Goal: Information Seeking & Learning: Learn about a topic

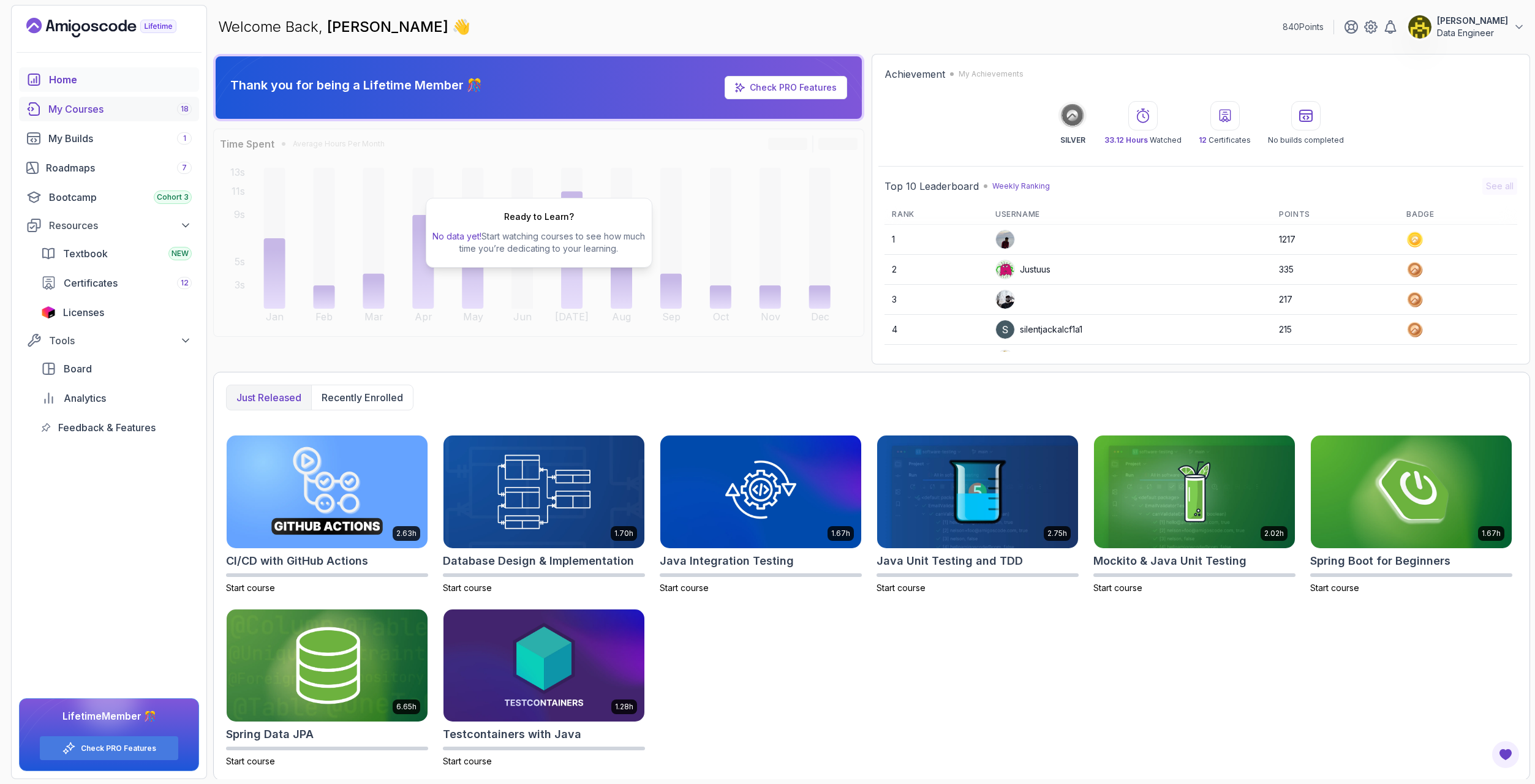
click at [82, 108] on div "My Courses 18" at bounding box center [120, 109] width 144 height 15
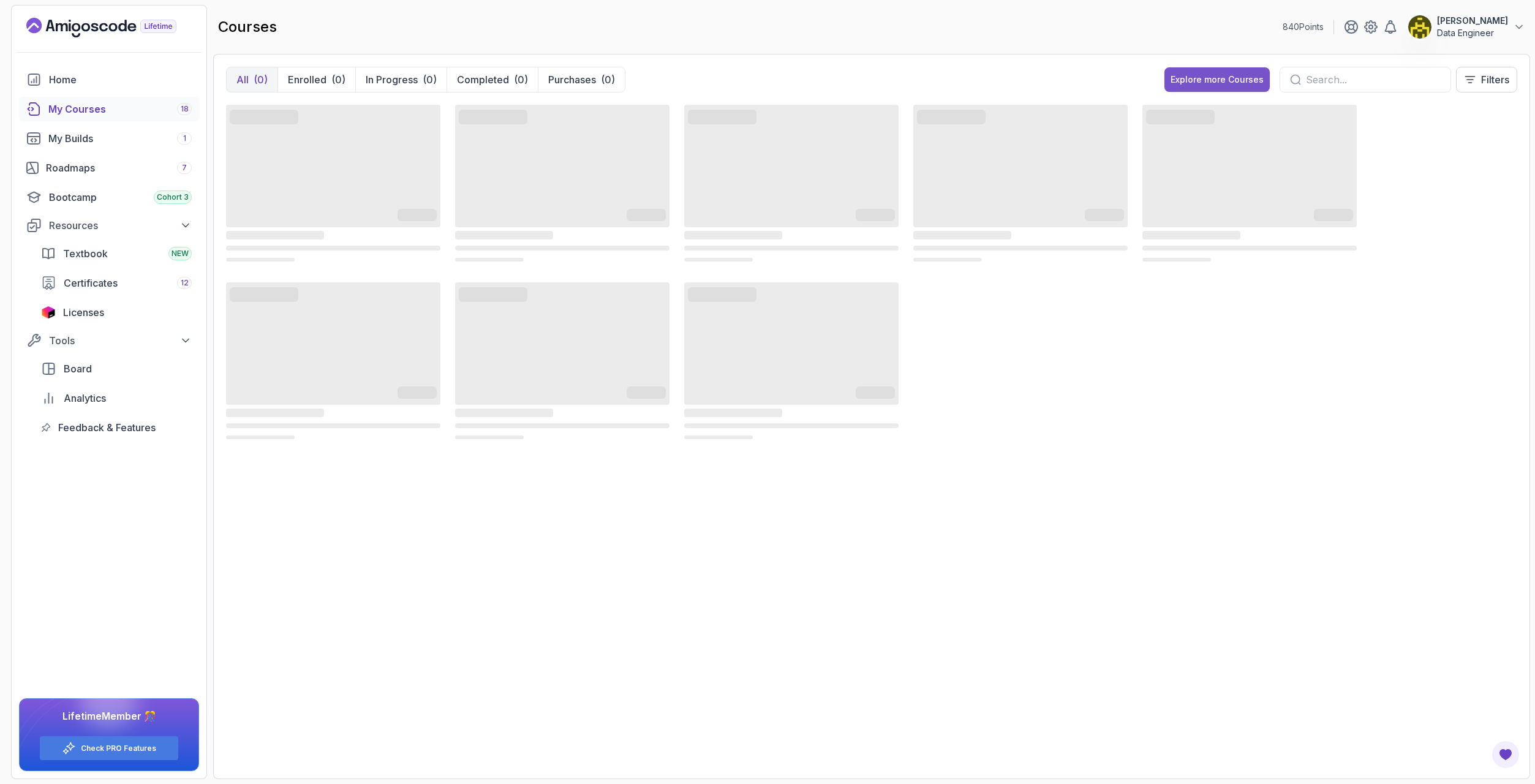
click at [1189, 80] on div "Explore more Courses" at bounding box center [1217, 79] width 93 height 12
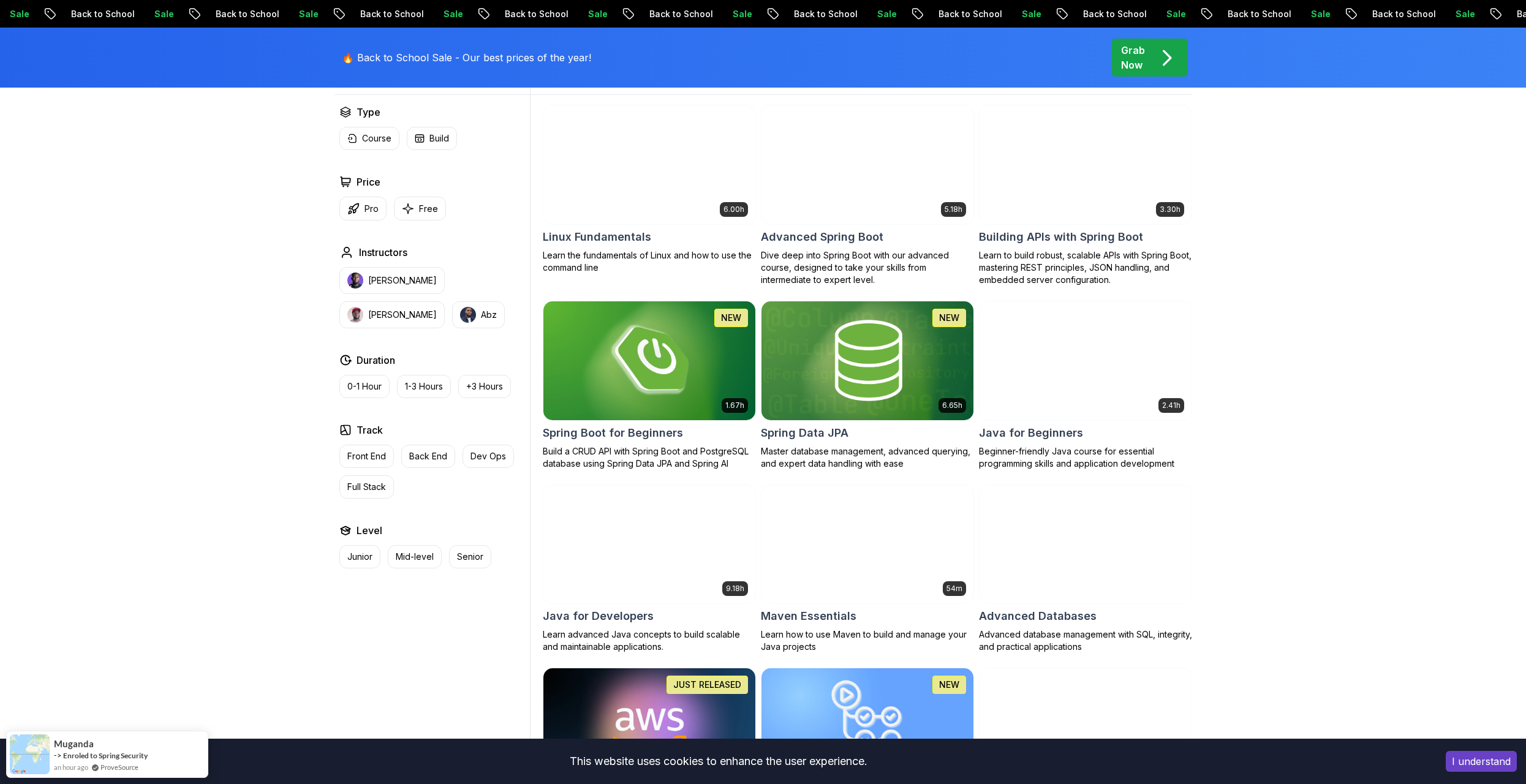
scroll to position [673, 0]
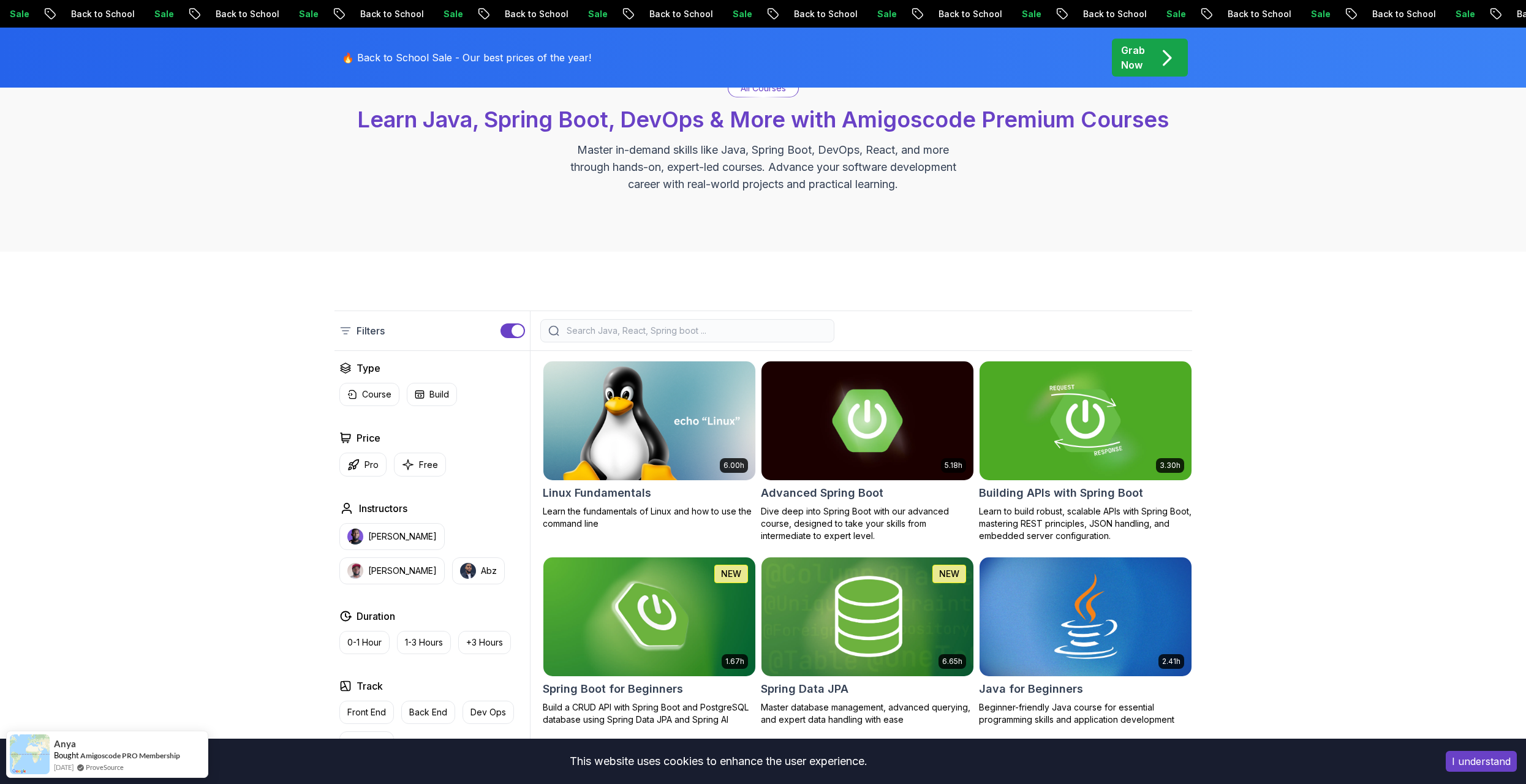
scroll to position [0, 0]
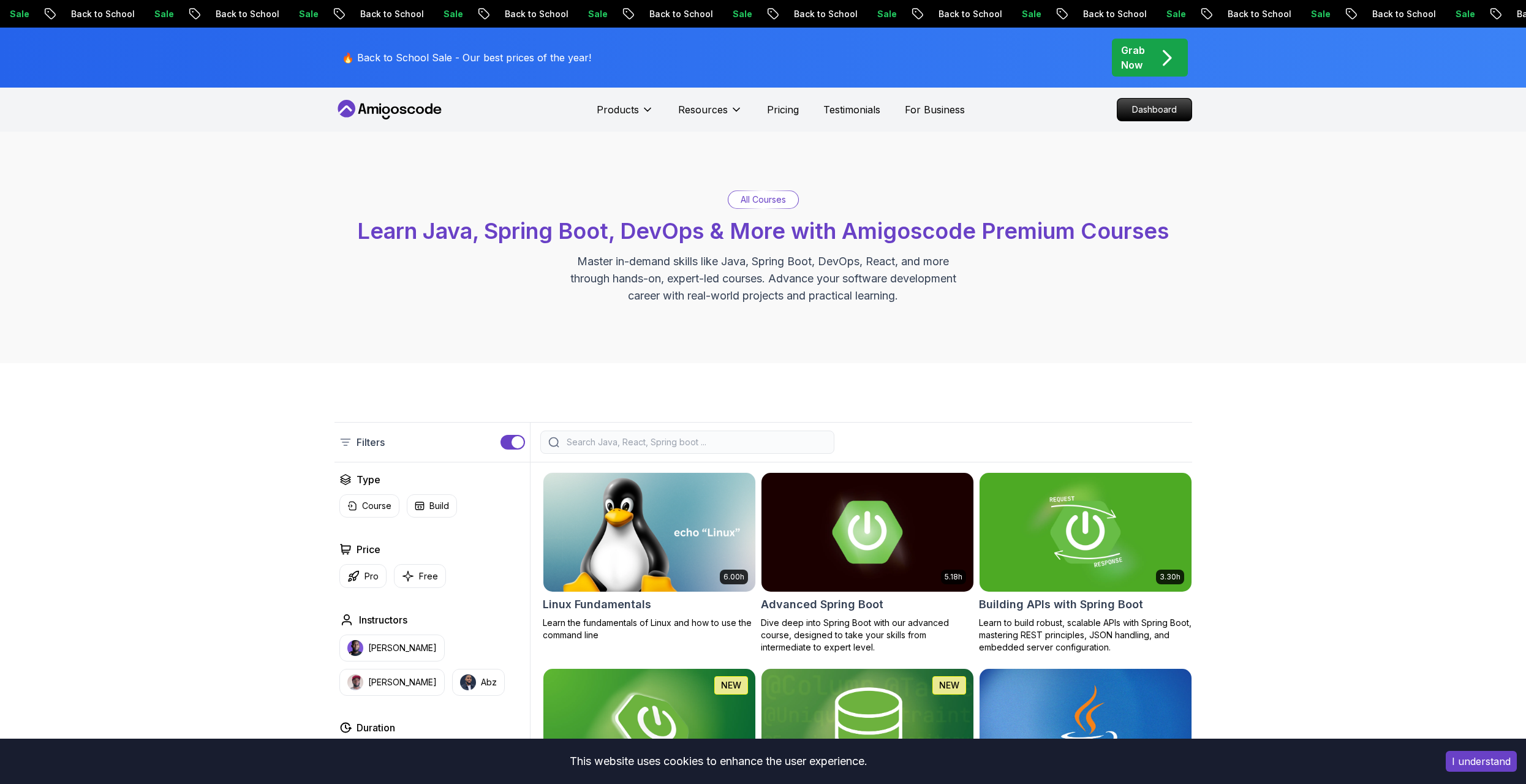
click at [605, 438] on input "search" at bounding box center [695, 441] width 262 height 12
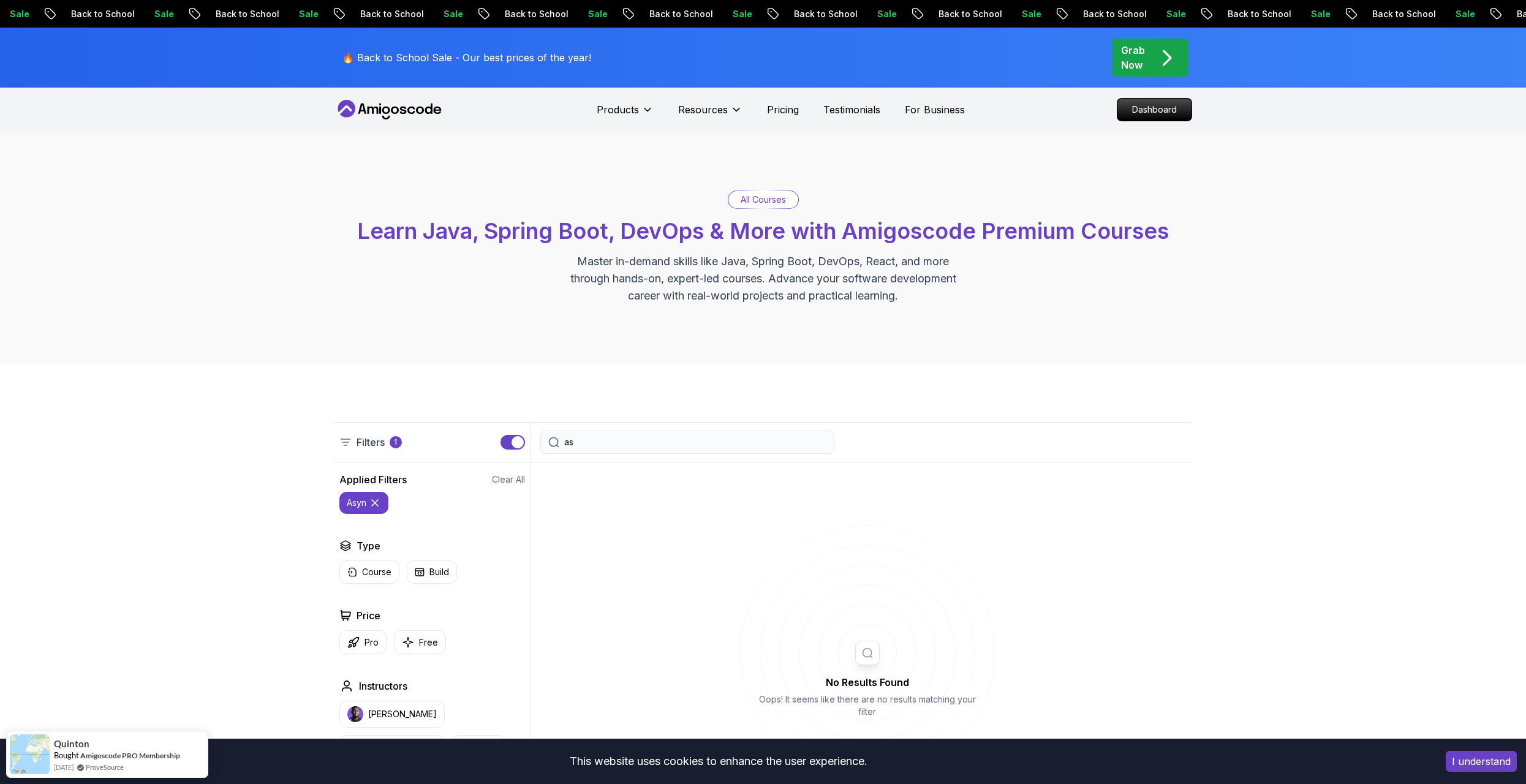
type input "a"
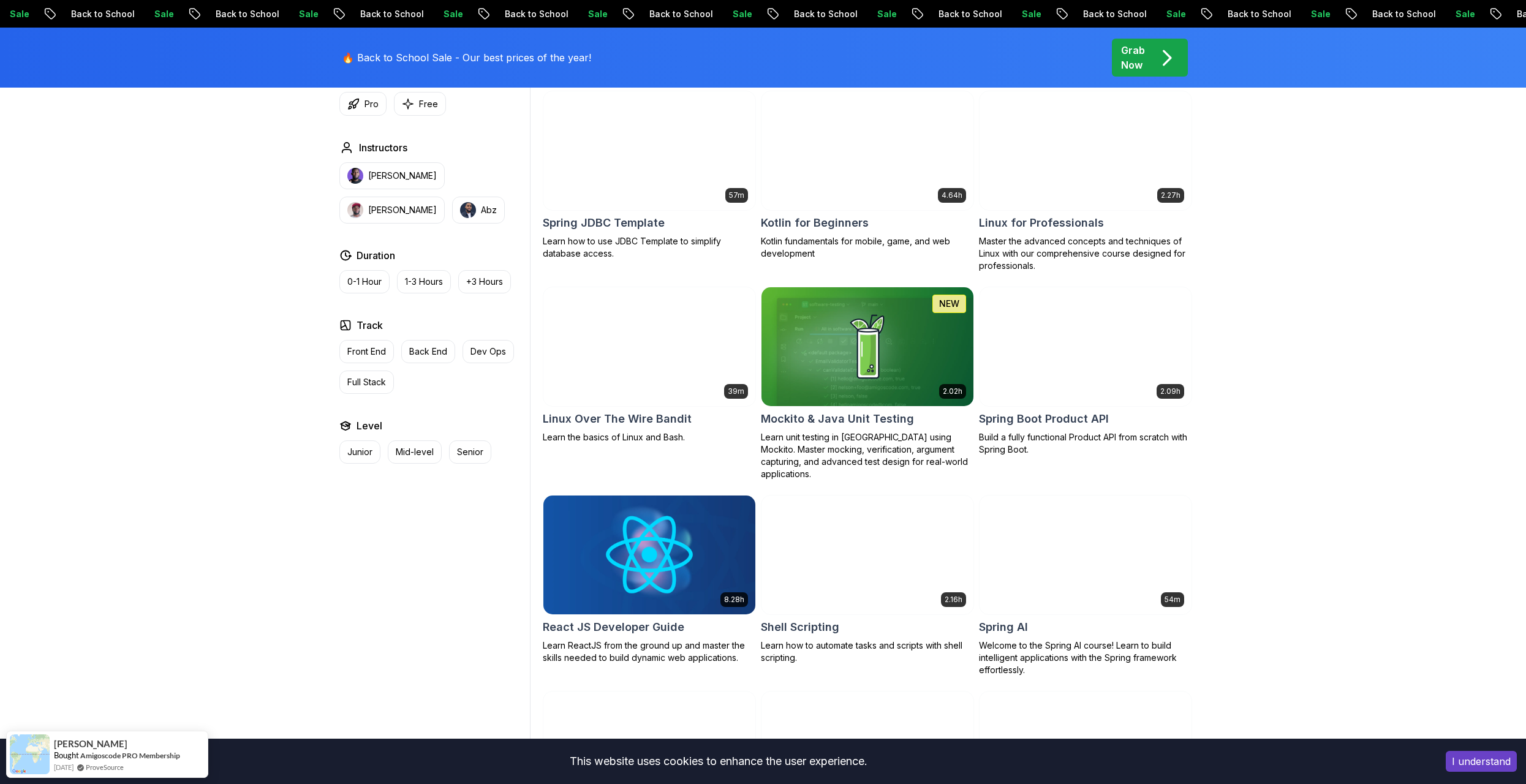
scroll to position [2939, 0]
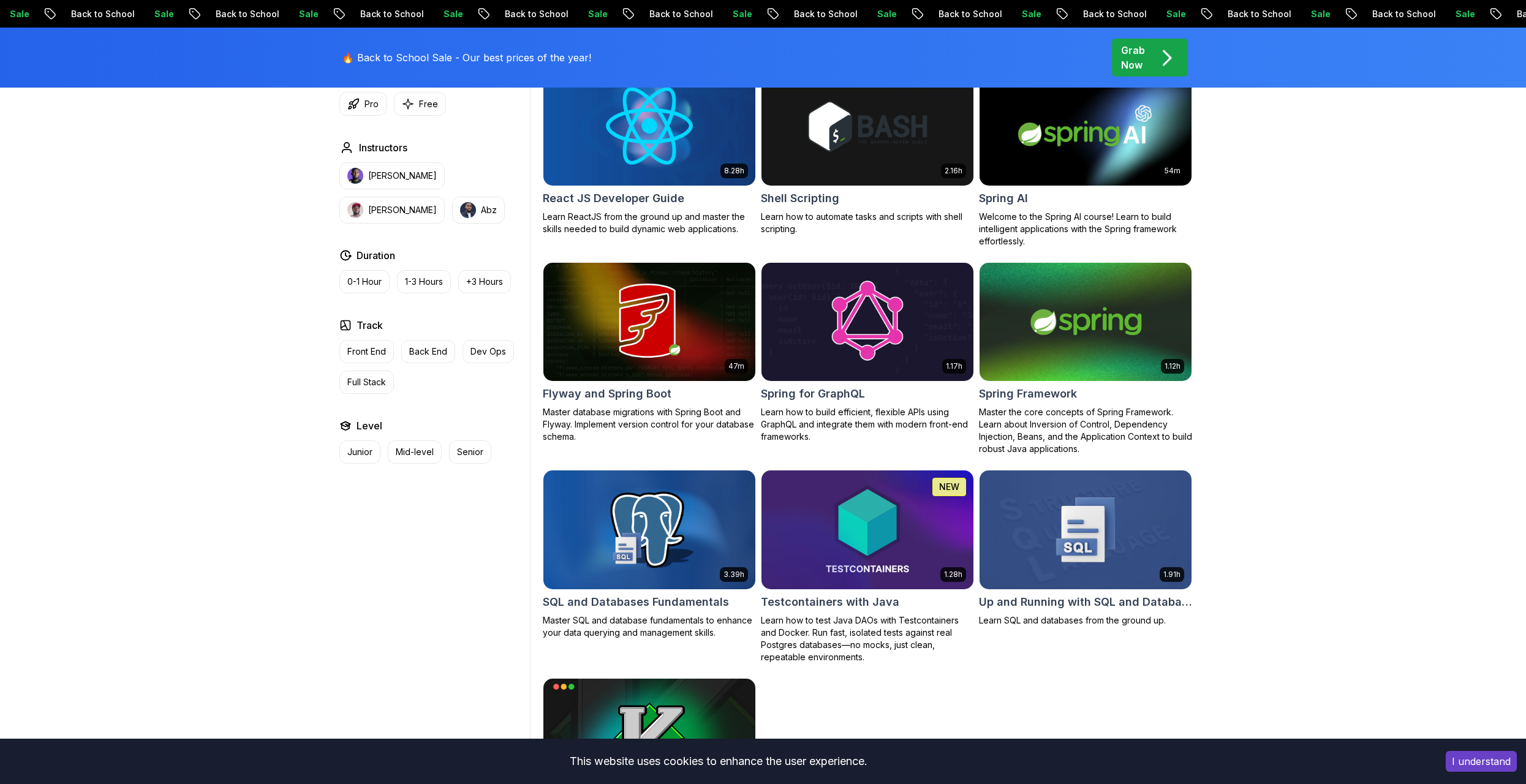
click at [881, 343] on img at bounding box center [868, 322] width 223 height 124
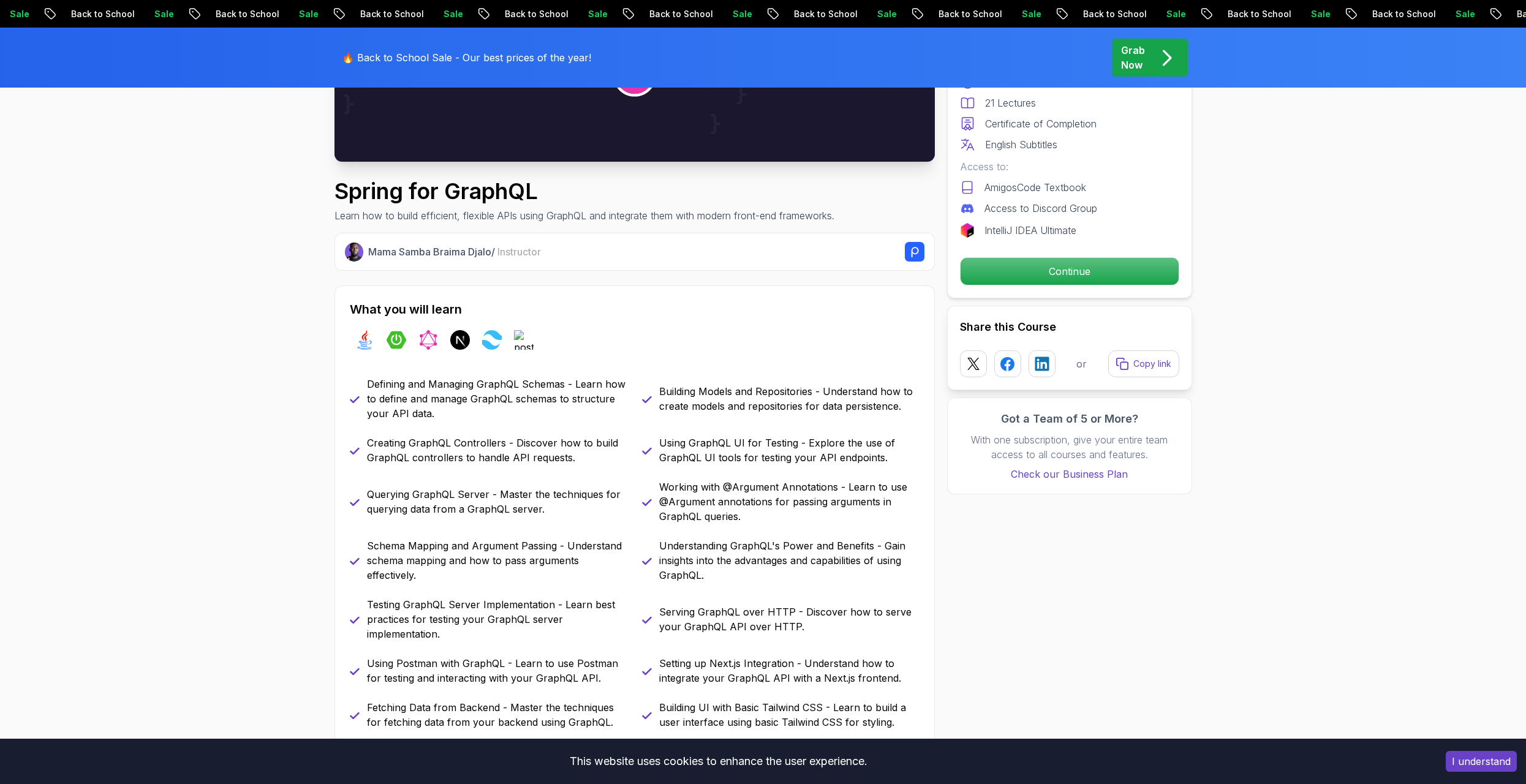
scroll to position [428, 0]
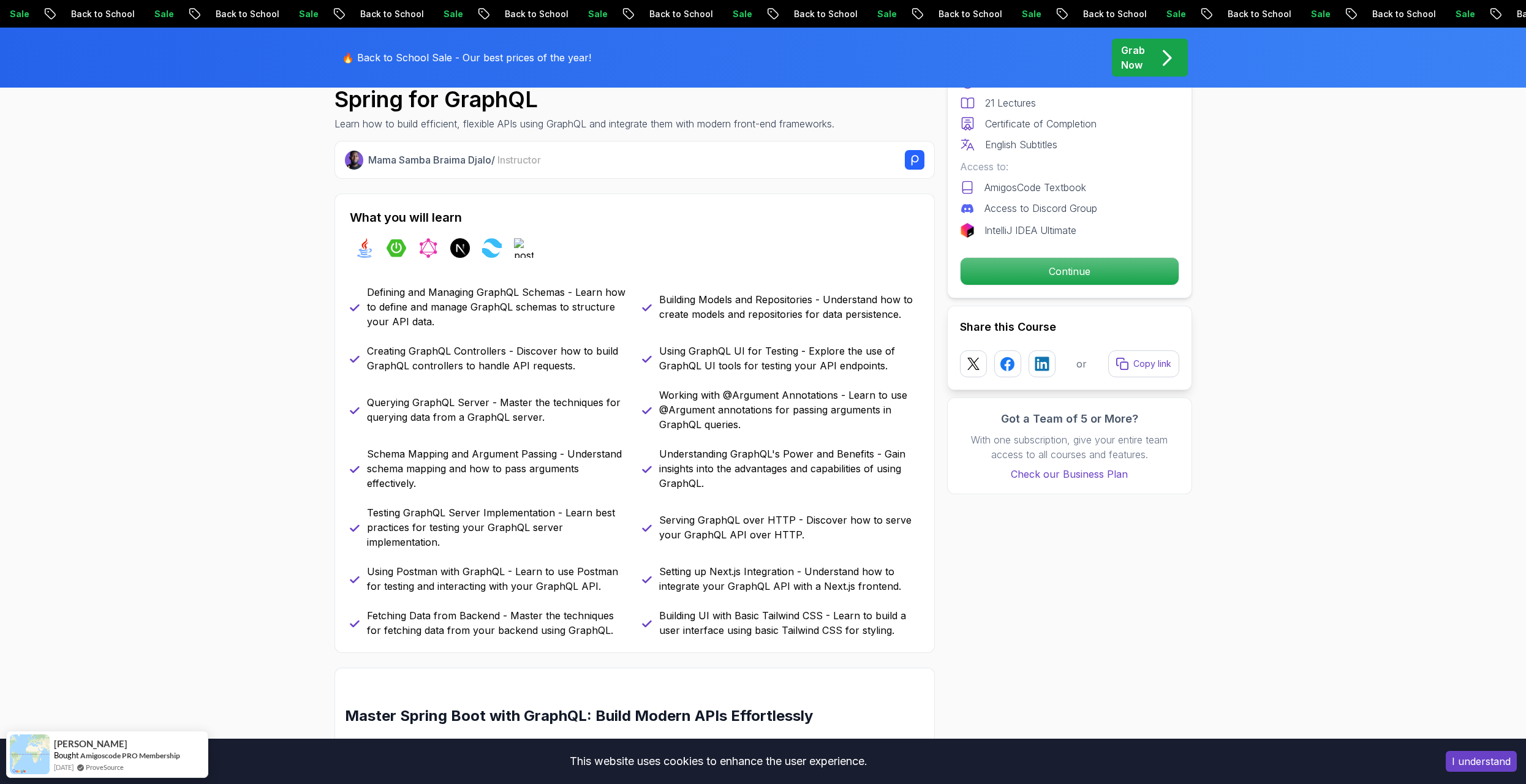
click at [1372, 464] on section "Spring for GraphQL Learn how to build efficient, flexible APIs using GraphQL an…" at bounding box center [763, 732] width 1526 height 2058
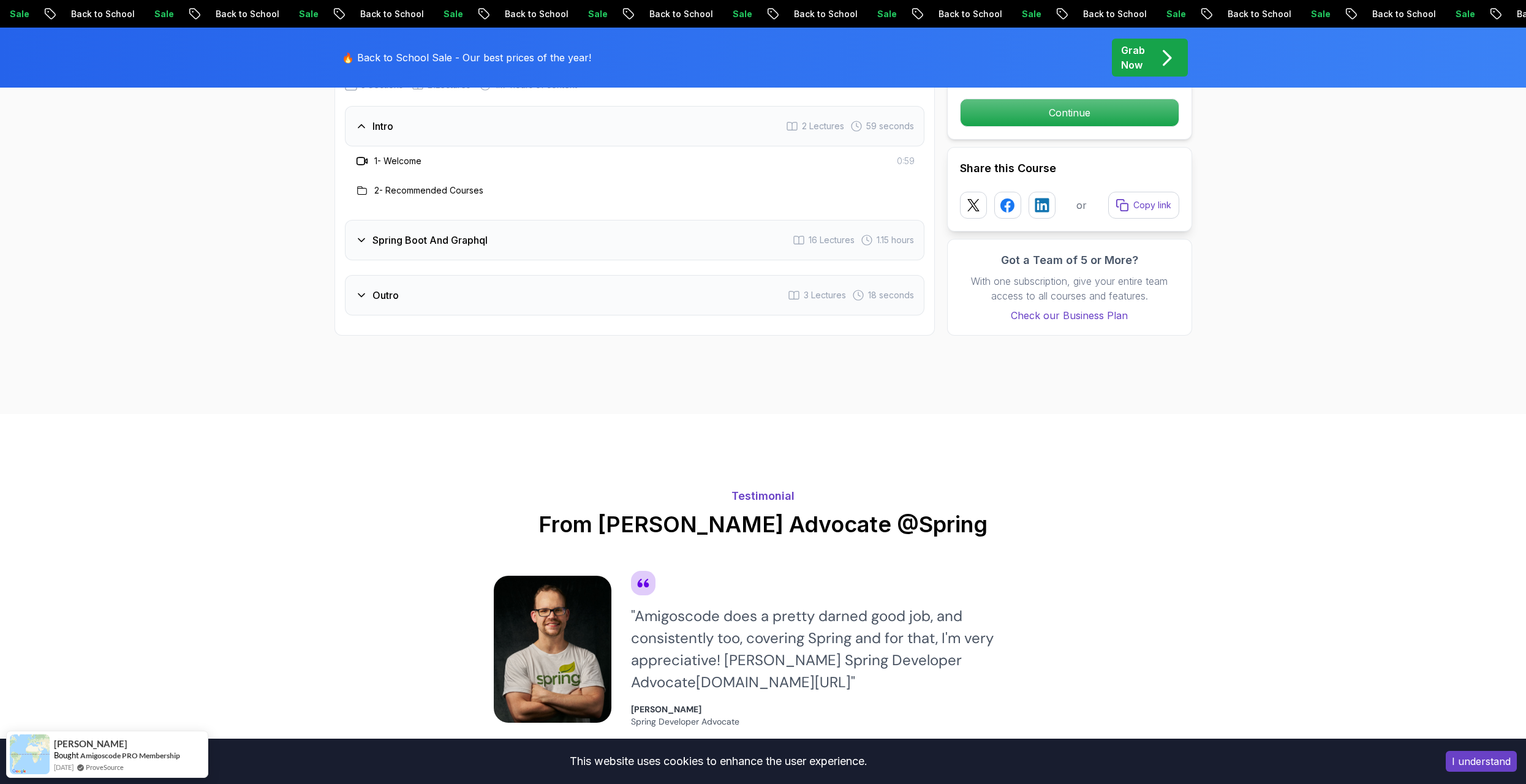
scroll to position [1592, 0]
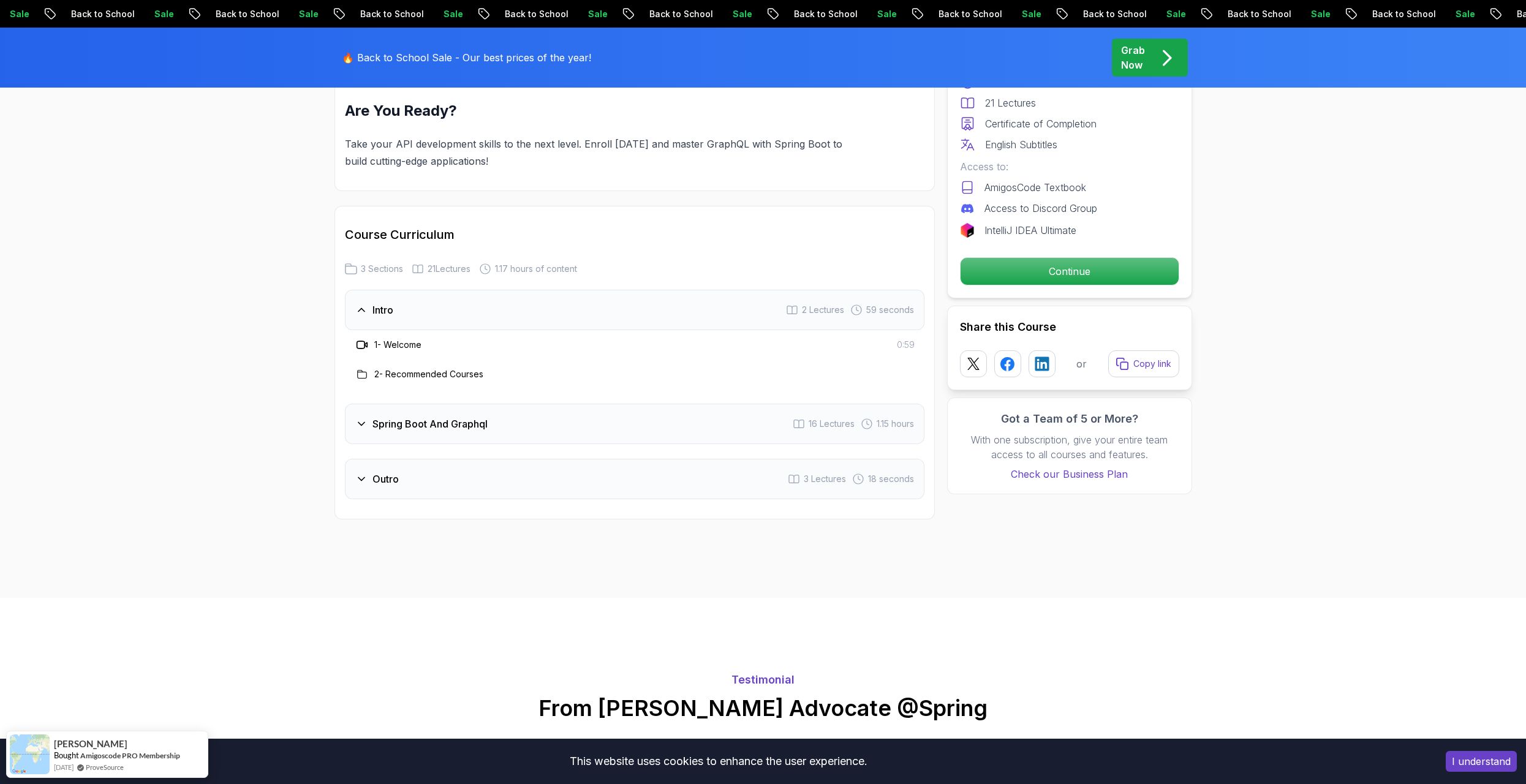
click at [407, 416] on h3 "Spring Boot And Graphql" at bounding box center [430, 423] width 115 height 15
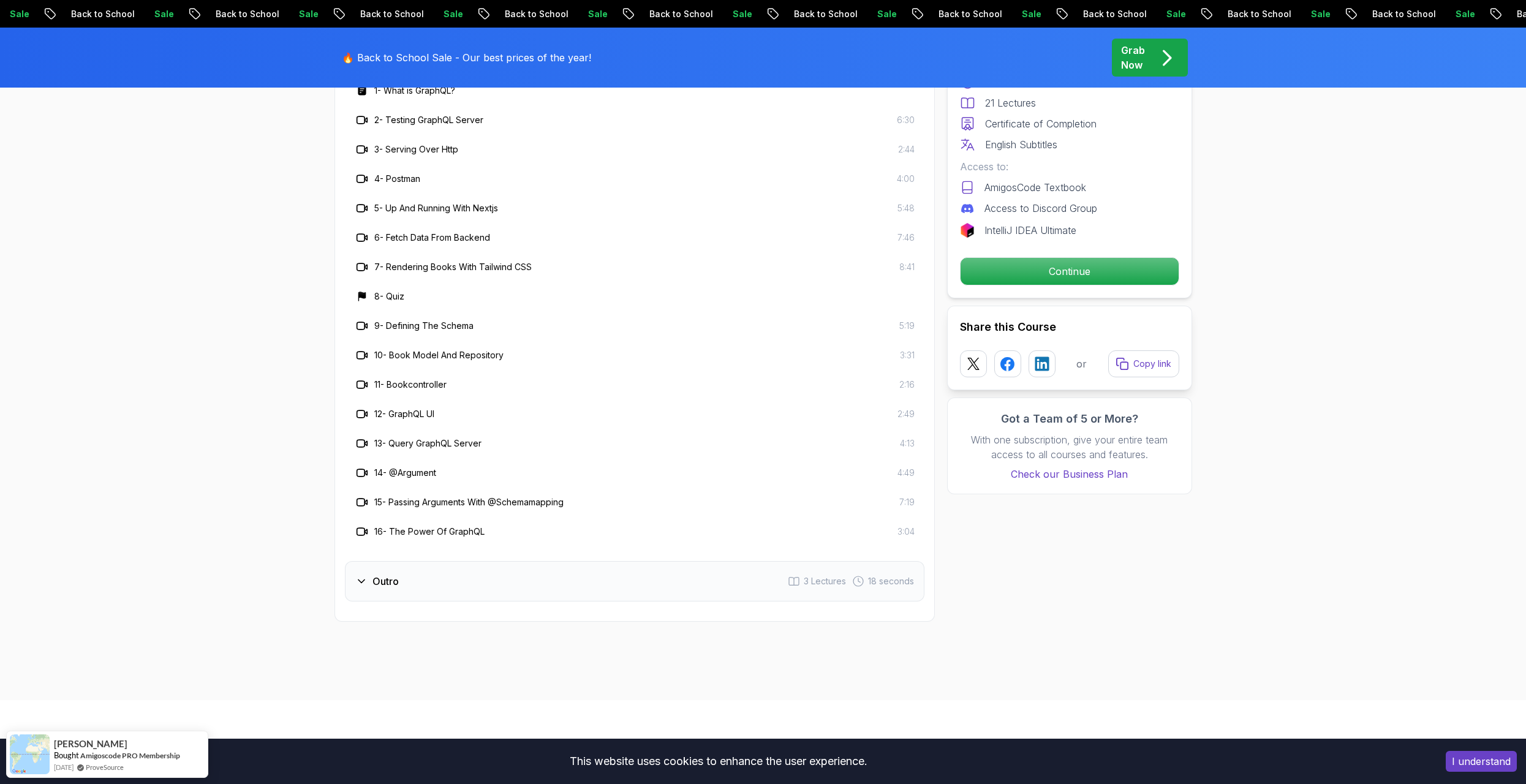
scroll to position [1837, 0]
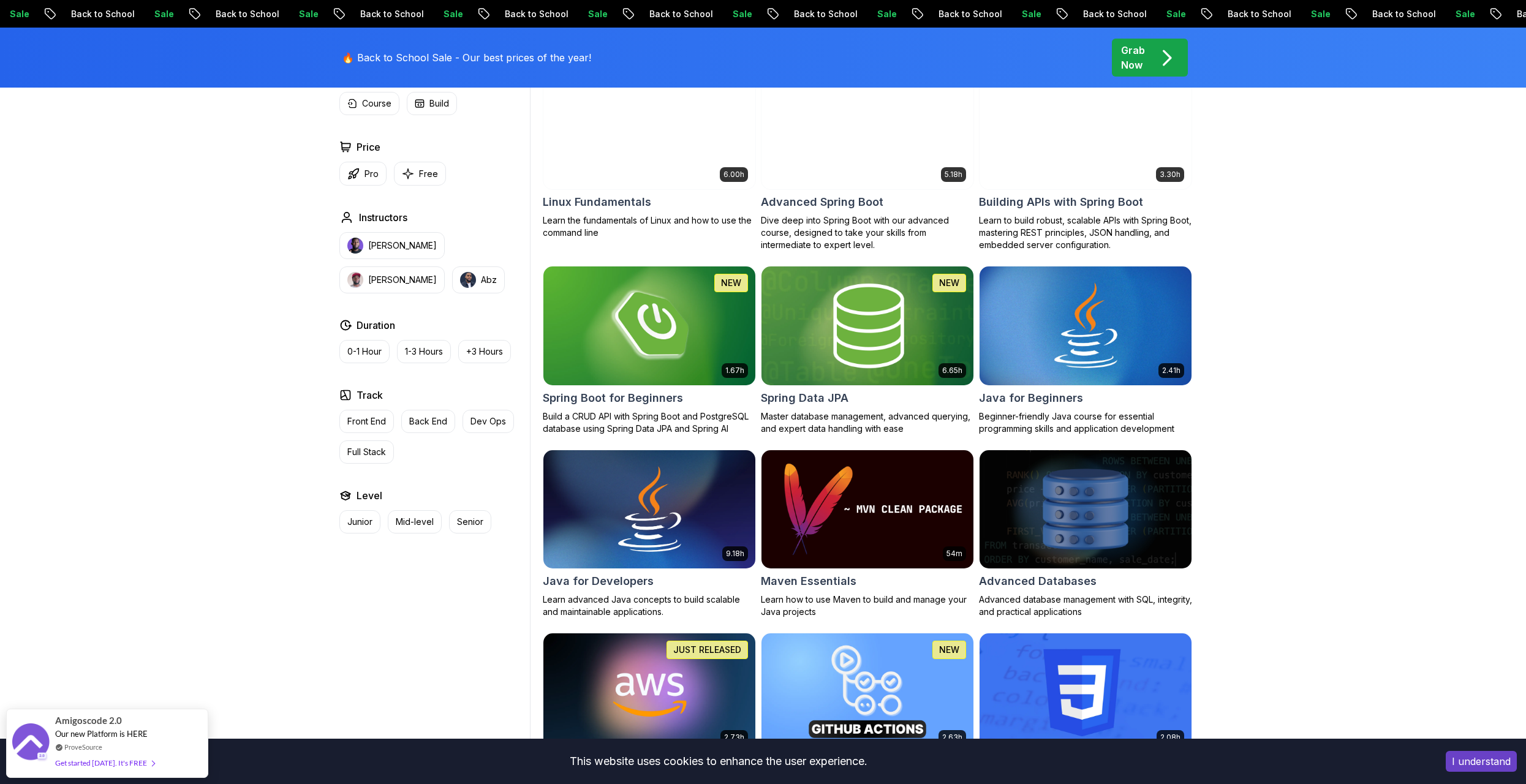
scroll to position [236, 0]
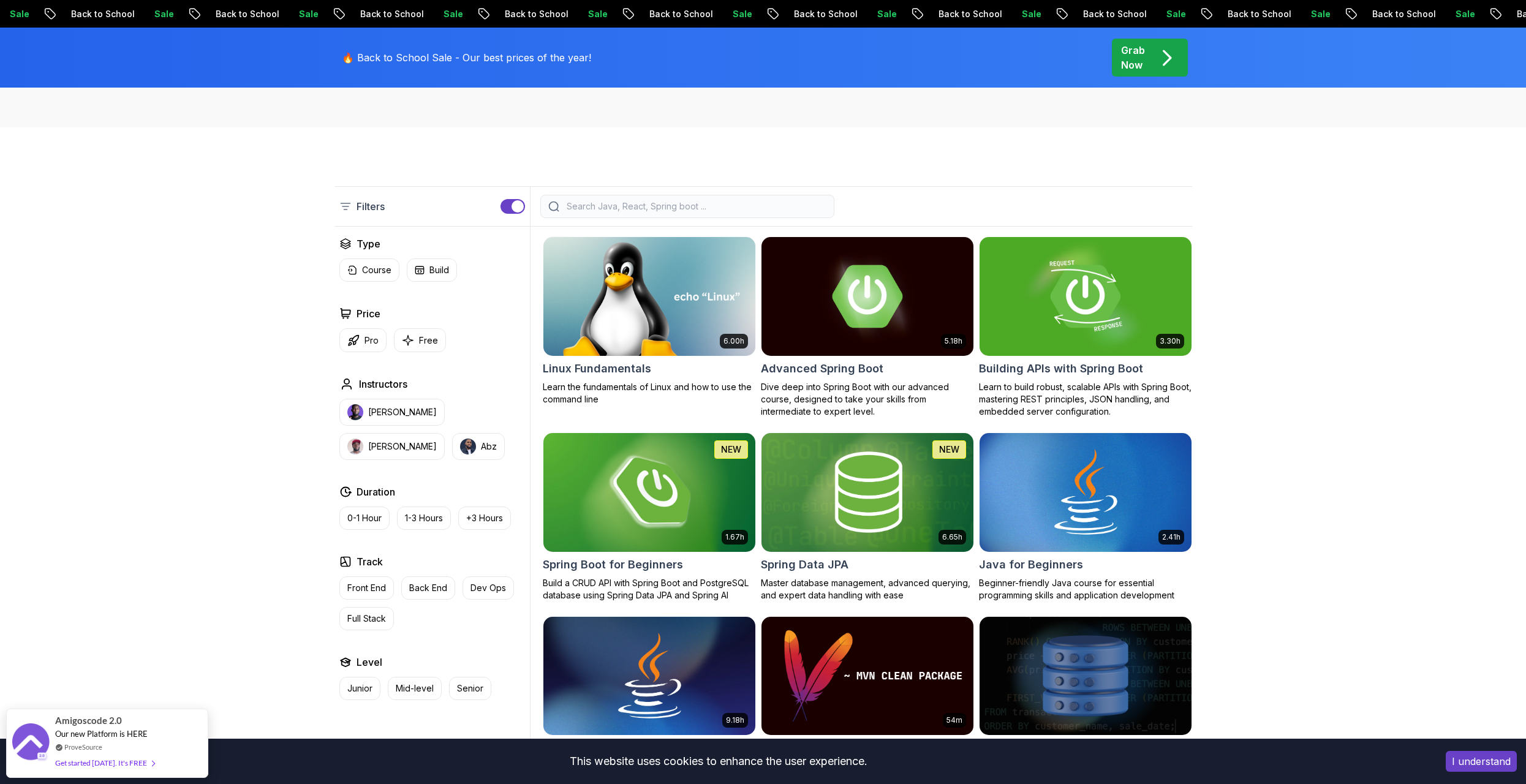
click at [680, 496] on img at bounding box center [650, 492] width 223 height 124
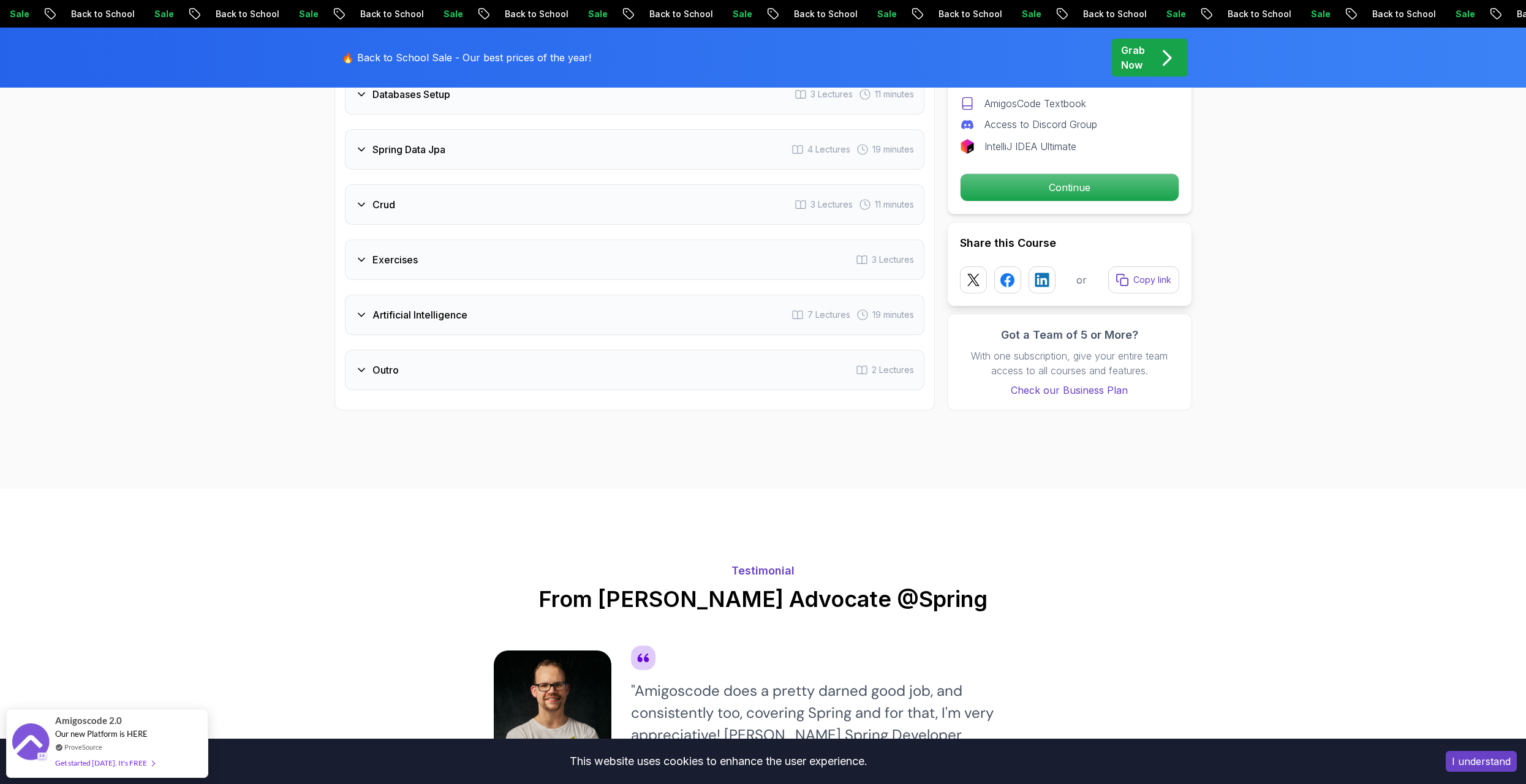
scroll to position [1715, 0]
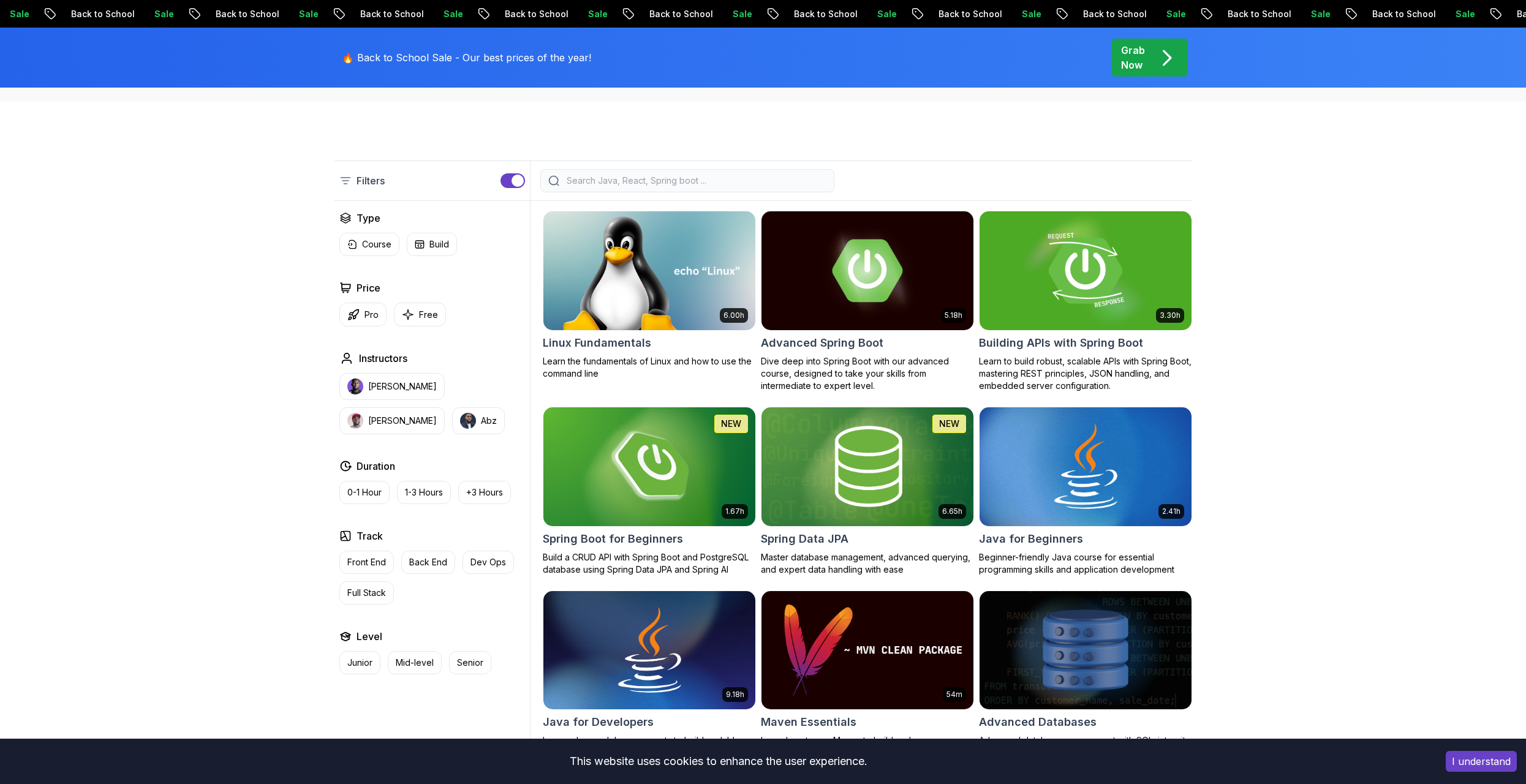
scroll to position [236, 0]
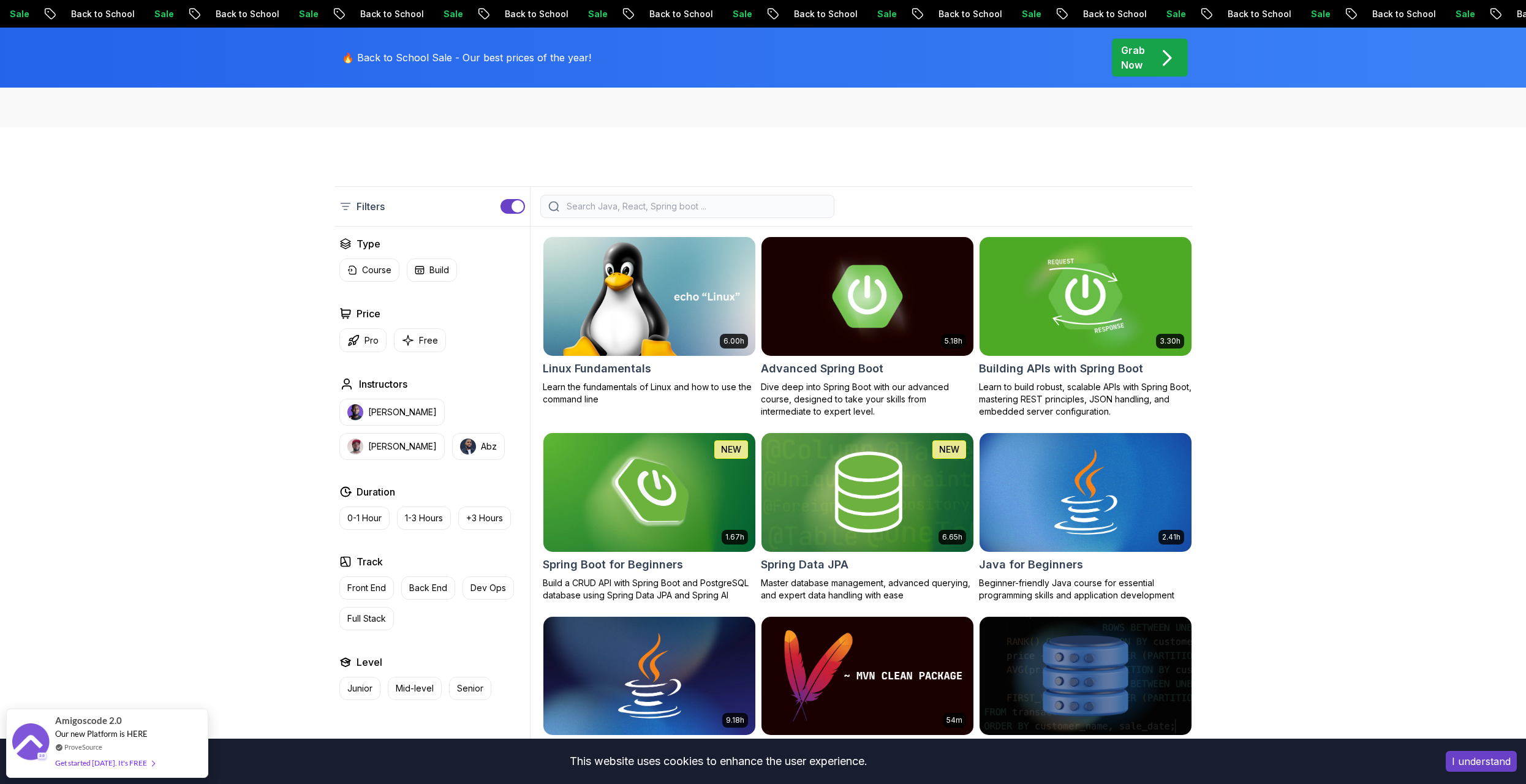
click at [1071, 309] on img at bounding box center [1085, 296] width 223 height 124
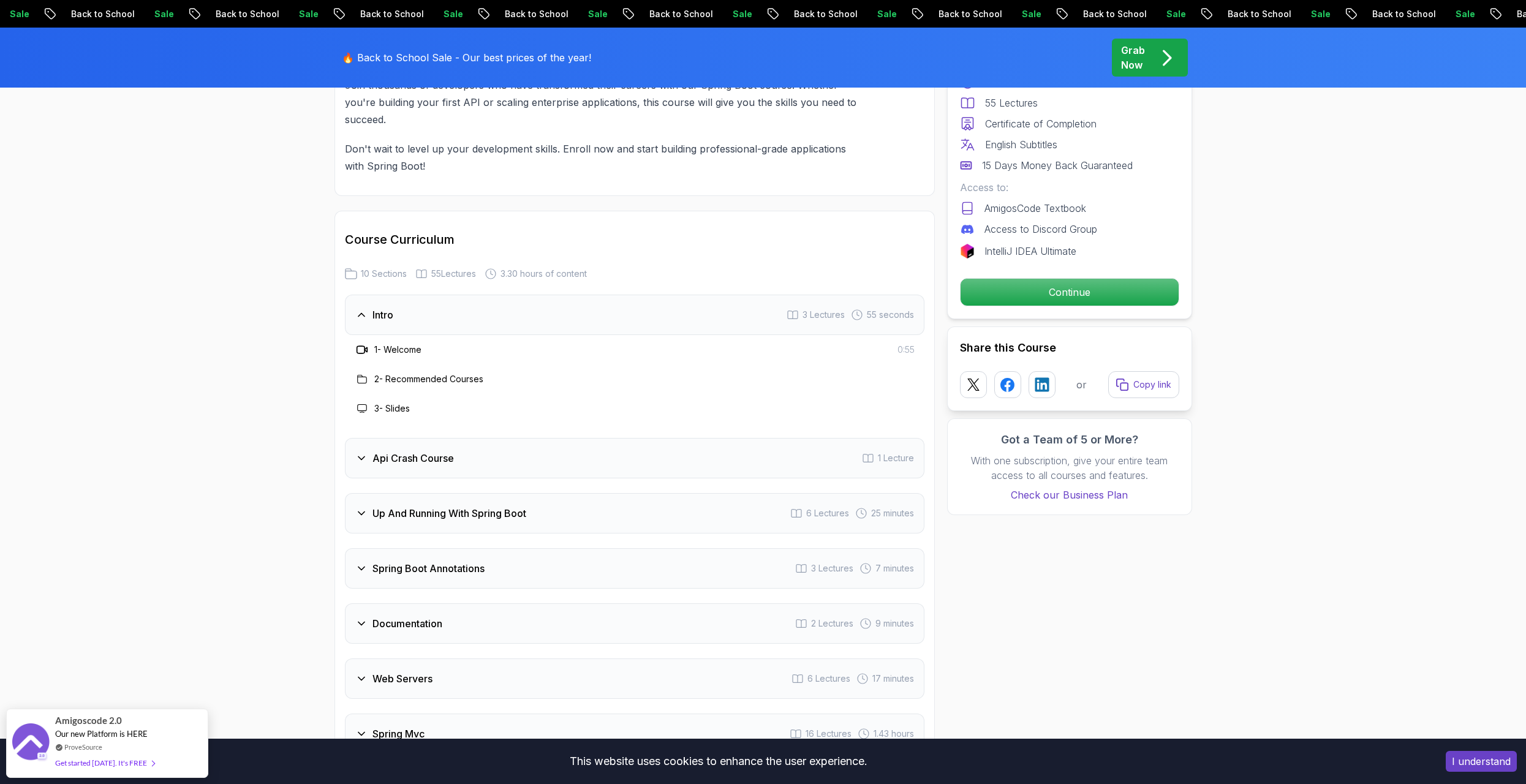
scroll to position [2143, 0]
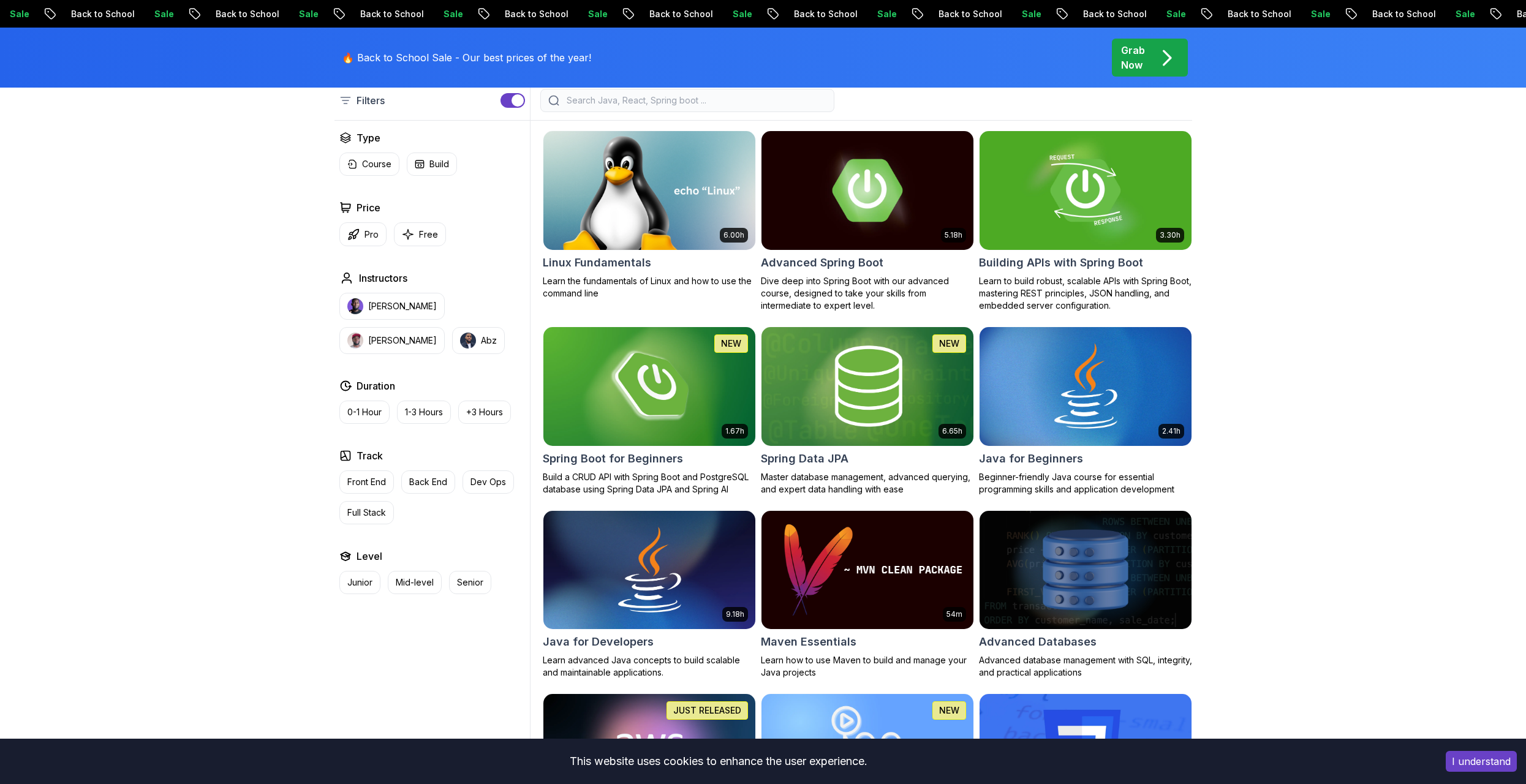
scroll to position [236, 0]
